Goal: Find contact information: Find contact information

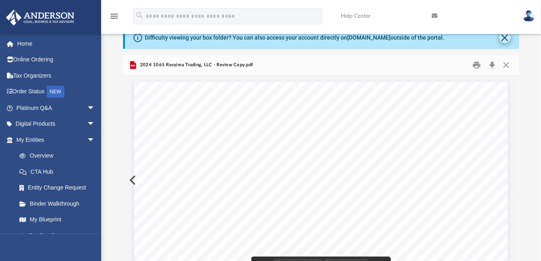
scroll to position [4025, 0]
click at [507, 40] on button "Close" at bounding box center [504, 37] width 11 height 11
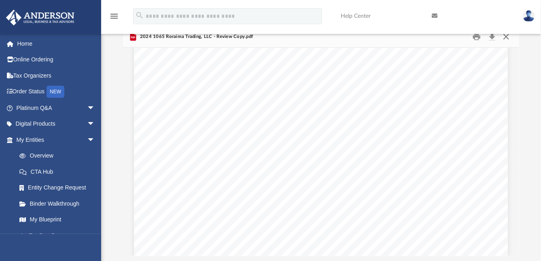
click at [507, 36] on button "Close" at bounding box center [506, 37] width 15 height 13
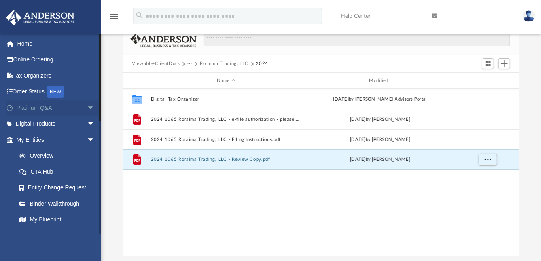
click at [31, 105] on link "Platinum Q&A arrow_drop_down" at bounding box center [57, 108] width 102 height 16
click at [87, 108] on span "arrow_drop_down" at bounding box center [95, 108] width 16 height 17
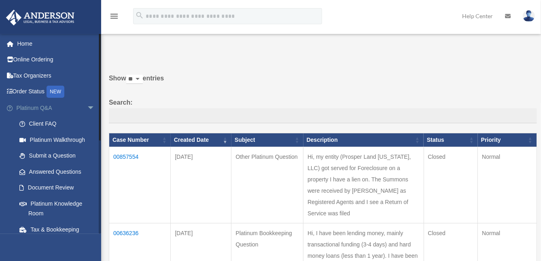
click at [42, 109] on link "Platinum Q&A arrow_drop_down" at bounding box center [57, 108] width 102 height 16
click at [87, 107] on span "arrow_drop_down" at bounding box center [95, 108] width 16 height 17
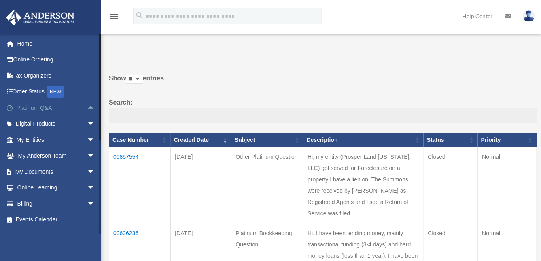
click at [87, 108] on span "arrow_drop_up" at bounding box center [95, 108] width 16 height 17
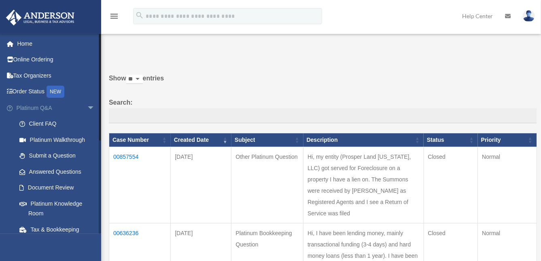
click at [87, 108] on span "arrow_drop_down" at bounding box center [95, 108] width 16 height 17
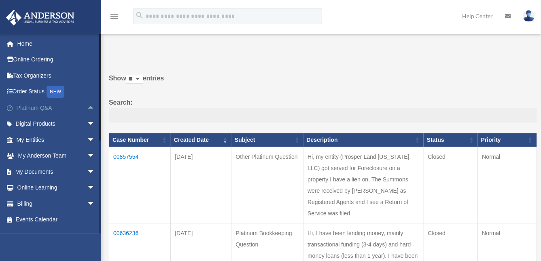
click at [87, 108] on span "arrow_drop_up" at bounding box center [95, 108] width 16 height 17
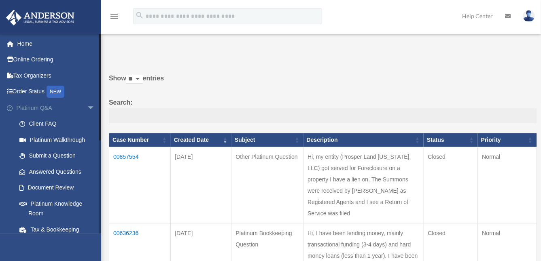
click at [87, 108] on span "arrow_drop_down" at bounding box center [95, 108] width 16 height 17
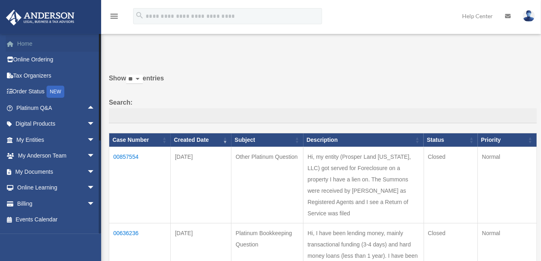
click at [25, 44] on link "Home" at bounding box center [57, 44] width 102 height 16
click at [45, 158] on link "My Anderson Team arrow_drop_down" at bounding box center [57, 156] width 102 height 16
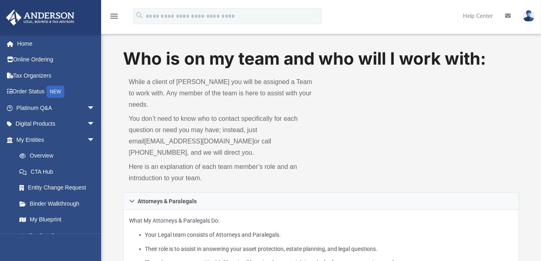
click at [421, 135] on div "Who is on my team and who will I work with: While a client of [PERSON_NAME] you…" at bounding box center [321, 120] width 396 height 146
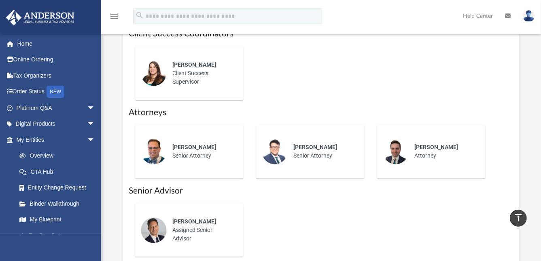
scroll to position [368, 0]
click at [187, 143] on span "[PERSON_NAME]" at bounding box center [194, 146] width 44 height 6
click at [204, 143] on span "[PERSON_NAME]" at bounding box center [194, 146] width 44 height 6
click at [149, 148] on img at bounding box center [154, 151] width 26 height 26
click at [197, 152] on div "[PERSON_NAME] Senior Attorney" at bounding box center [202, 151] width 71 height 28
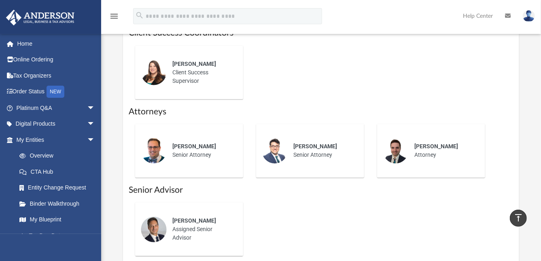
click at [196, 143] on span "[PERSON_NAME]" at bounding box center [194, 146] width 44 height 6
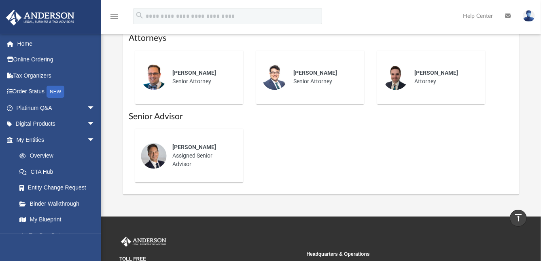
scroll to position [337, 0]
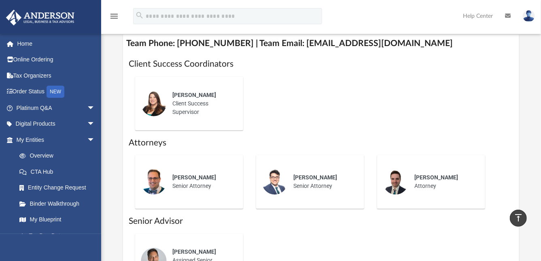
click at [305, 174] on span "[PERSON_NAME]" at bounding box center [315, 177] width 44 height 6
drag, startPoint x: 305, startPoint y: 167, endPoint x: 312, endPoint y: 167, distance: 6.9
click at [312, 174] on span "[PERSON_NAME]" at bounding box center [315, 177] width 44 height 6
click at [194, 174] on span "[PERSON_NAME]" at bounding box center [194, 177] width 44 height 6
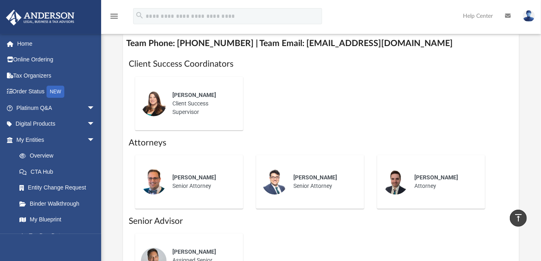
click at [194, 174] on span "[PERSON_NAME]" at bounding box center [194, 177] width 44 height 6
click at [306, 168] on div "[PERSON_NAME] Senior Attorney" at bounding box center [323, 182] width 71 height 28
click at [309, 174] on span "[PERSON_NAME]" at bounding box center [315, 177] width 44 height 6
click at [193, 174] on span "[PERSON_NAME]" at bounding box center [194, 177] width 44 height 6
drag, startPoint x: 171, startPoint y: 167, endPoint x: 185, endPoint y: 180, distance: 18.3
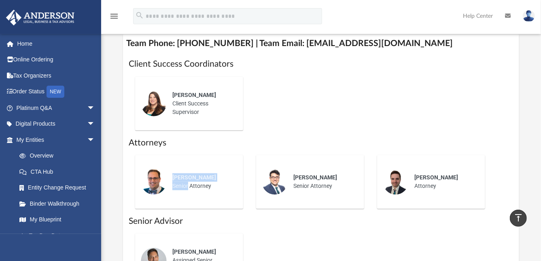
click at [185, 180] on div "[PERSON_NAME] Senior Attorney" at bounding box center [202, 182] width 71 height 28
drag, startPoint x: 185, startPoint y: 180, endPoint x: 220, endPoint y: 174, distance: 34.8
click at [220, 174] on div "[PERSON_NAME] Senior Attorney" at bounding box center [202, 182] width 71 height 28
click at [180, 174] on span "[PERSON_NAME]" at bounding box center [194, 177] width 44 height 6
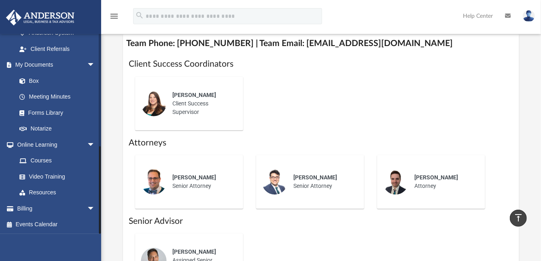
drag, startPoint x: 100, startPoint y: 229, endPoint x: 99, endPoint y: 252, distance: 23.9
click at [99, 252] on div "[EMAIL_ADDRESS][DOMAIN_NAME] Sign Out [EMAIL_ADDRESS][DOMAIN_NAME] Home Online …" at bounding box center [50, 164] width 101 height 261
click at [190, 174] on span "[PERSON_NAME]" at bounding box center [194, 177] width 44 height 6
click at [310, 174] on span "[PERSON_NAME]" at bounding box center [315, 177] width 44 height 6
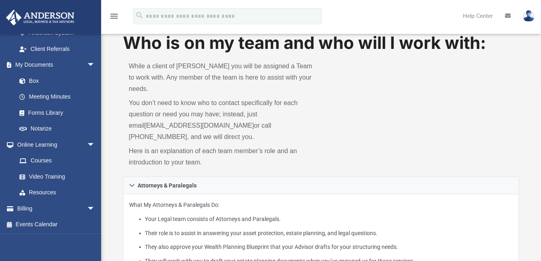
scroll to position [0, 0]
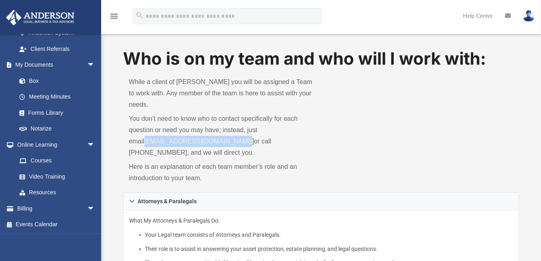
drag, startPoint x: 124, startPoint y: 131, endPoint x: 222, endPoint y: 133, distance: 98.7
click at [222, 133] on div "While a client of [PERSON_NAME] you will be assigned a Team to work with. Any m…" at bounding box center [222, 132] width 198 height 122
copy link "[EMAIL_ADDRESS][DOMAIN_NAME]"
